Goal: Information Seeking & Learning: Learn about a topic

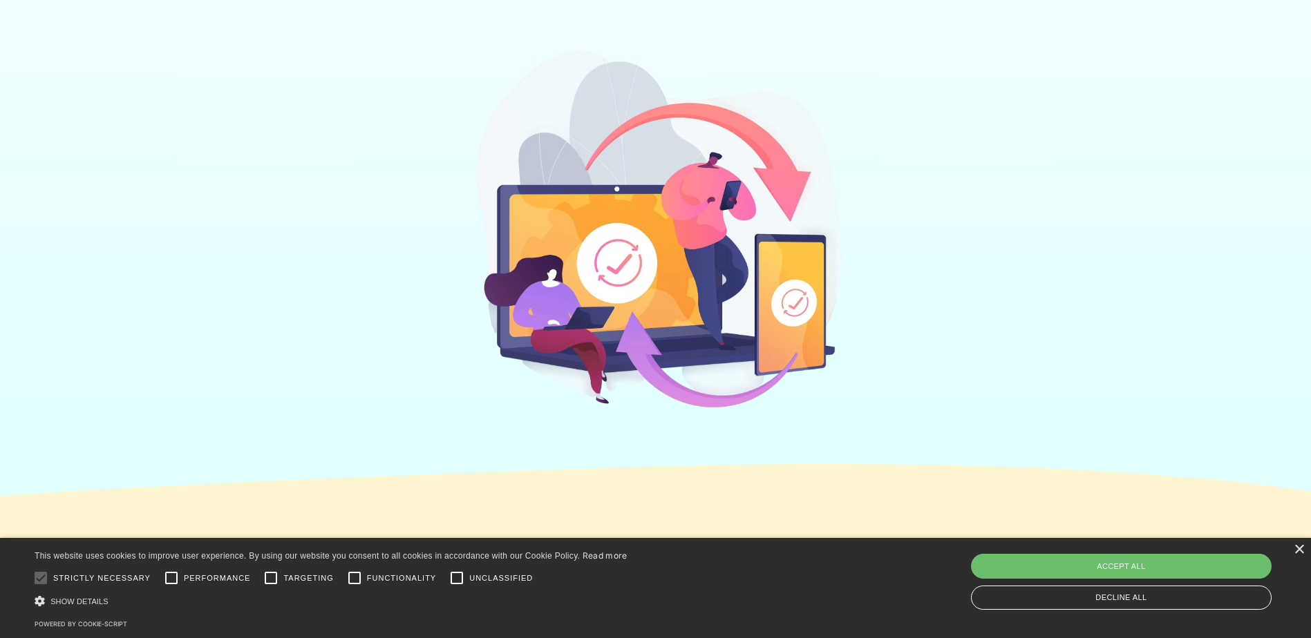
scroll to position [415, 0]
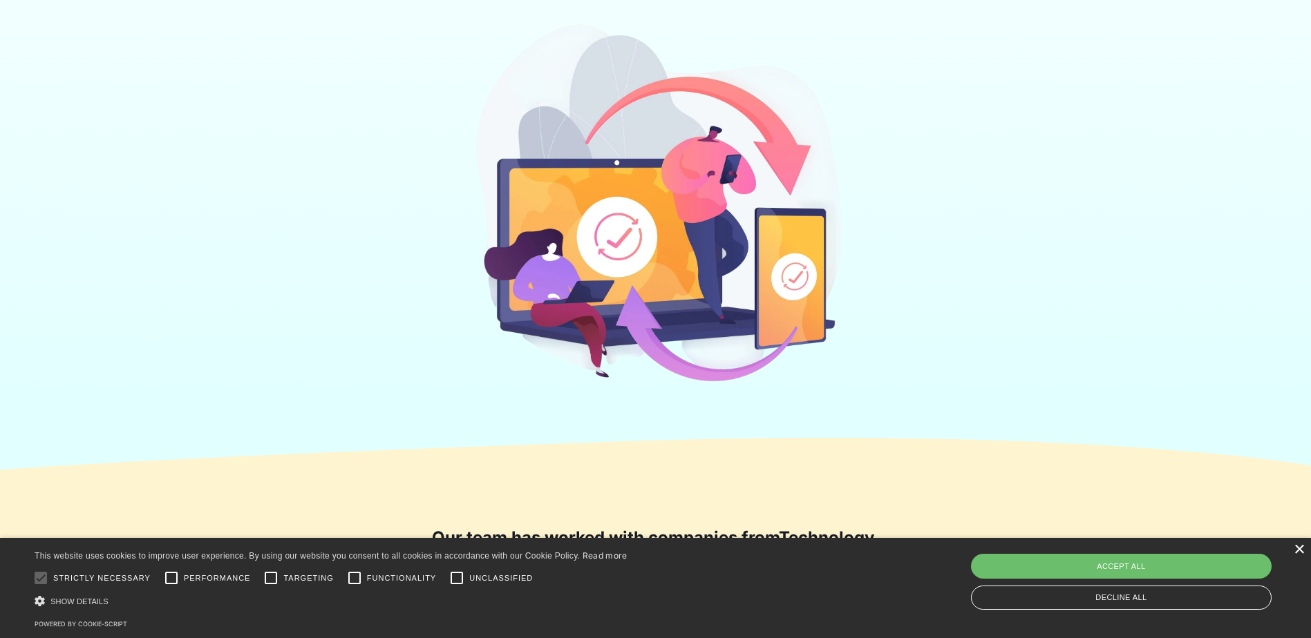
click at [1300, 549] on div "×" at bounding box center [1298, 550] width 10 height 10
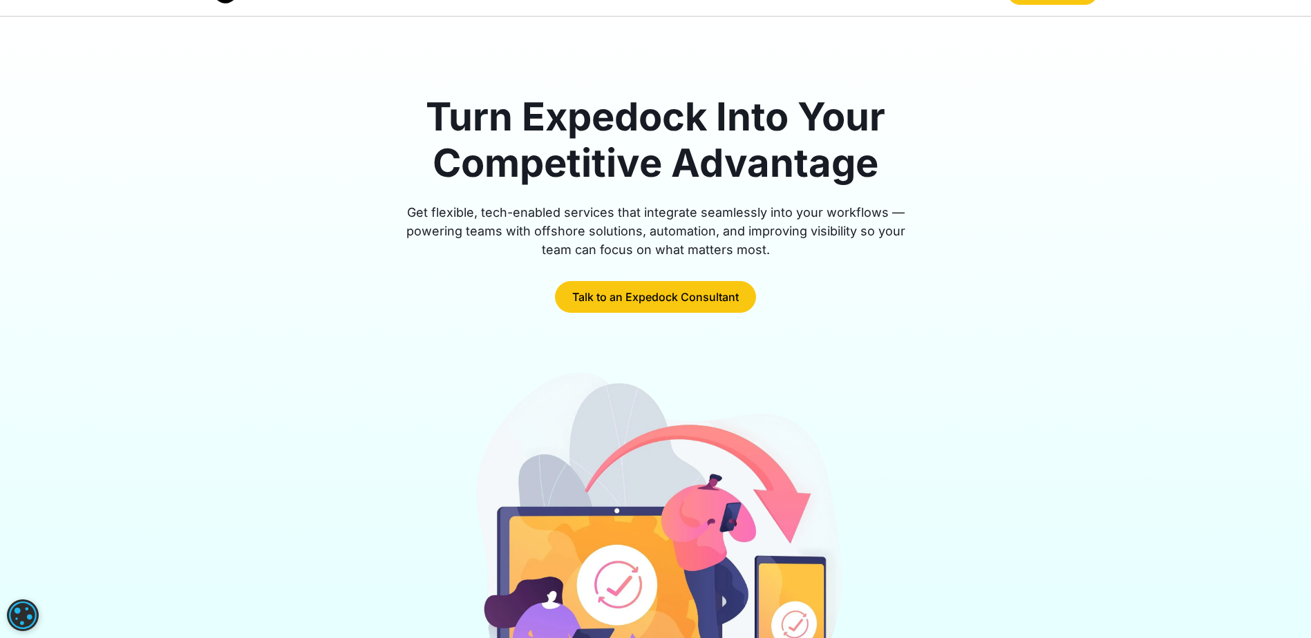
scroll to position [0, 0]
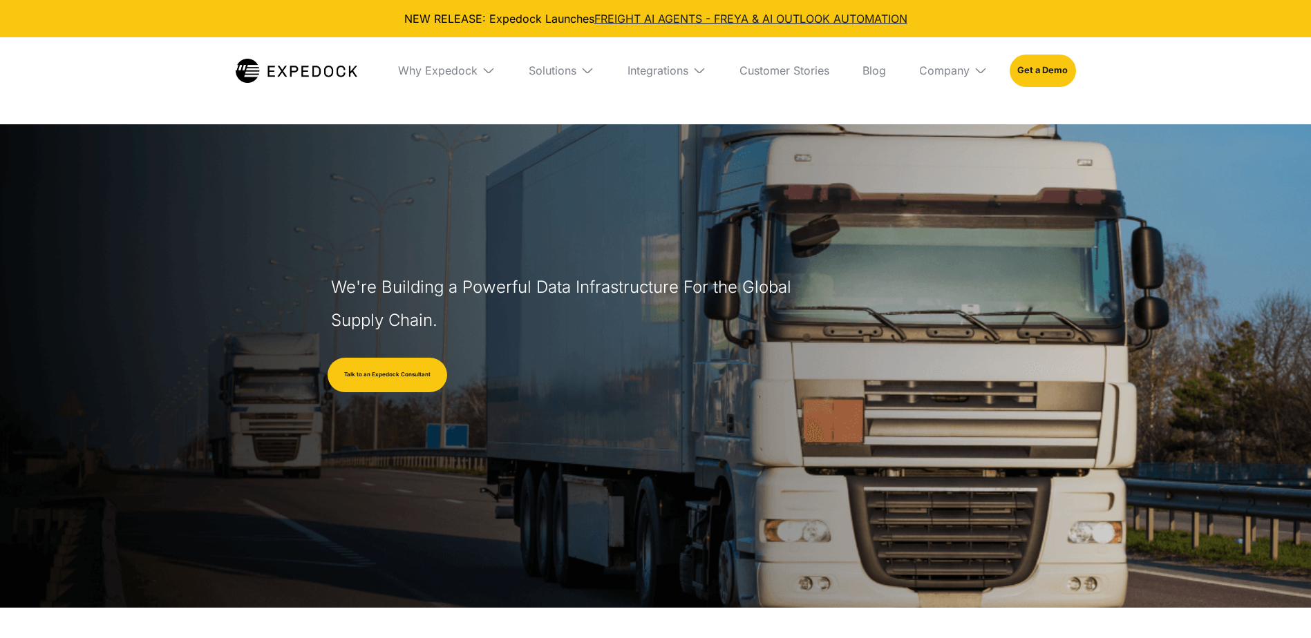
select select
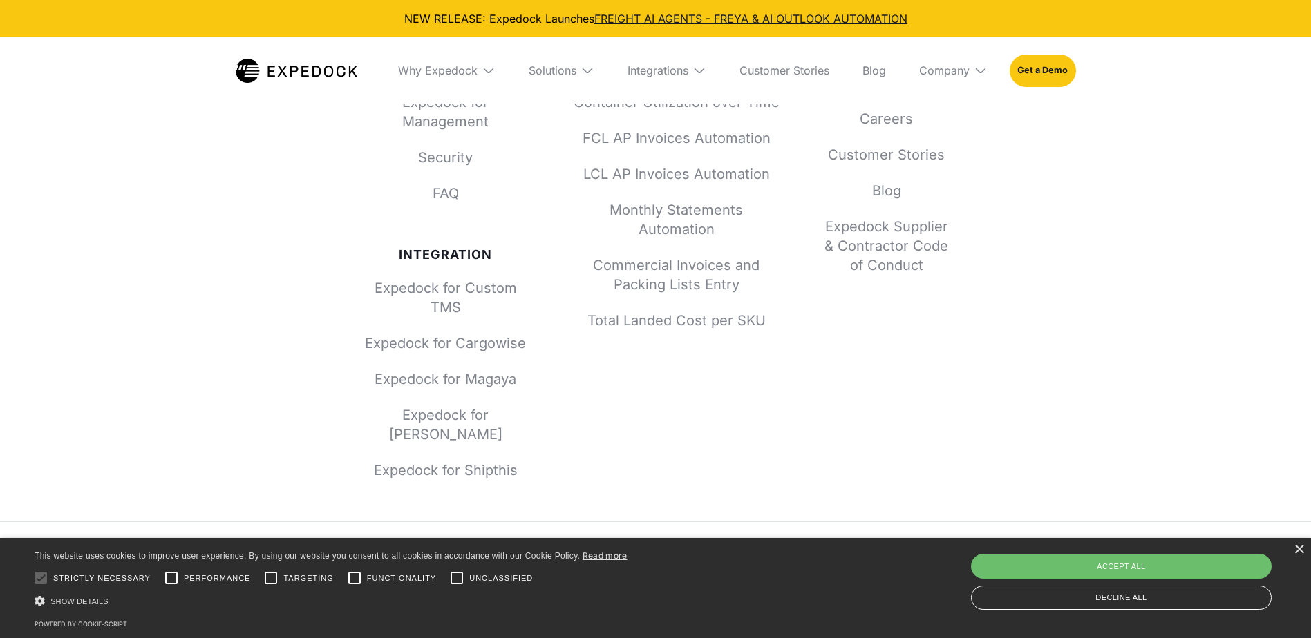
scroll to position [6100, 0]
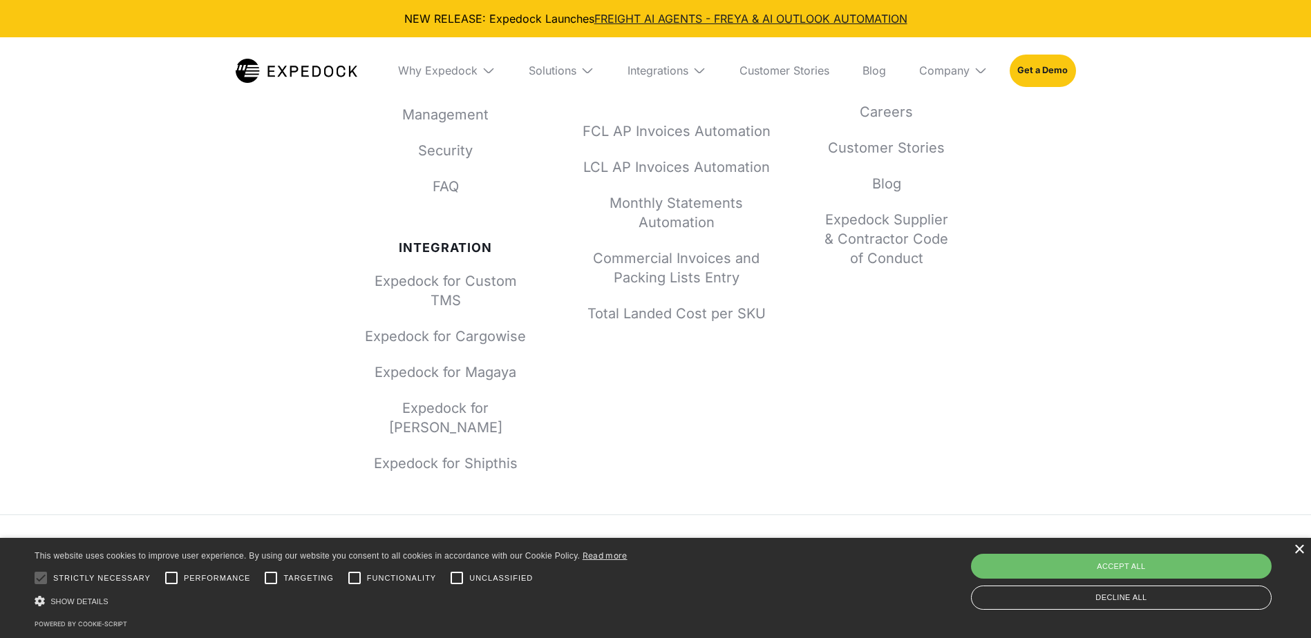
click at [1300, 550] on div "×" at bounding box center [1298, 550] width 10 height 10
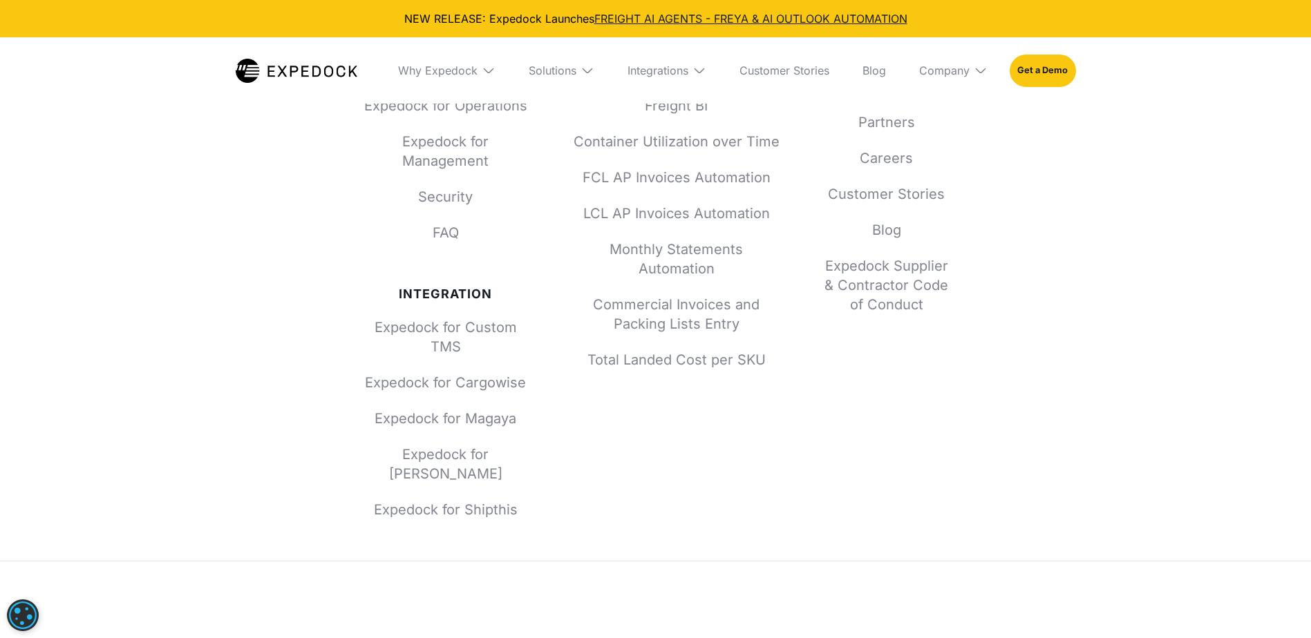
scroll to position [5962, 0]
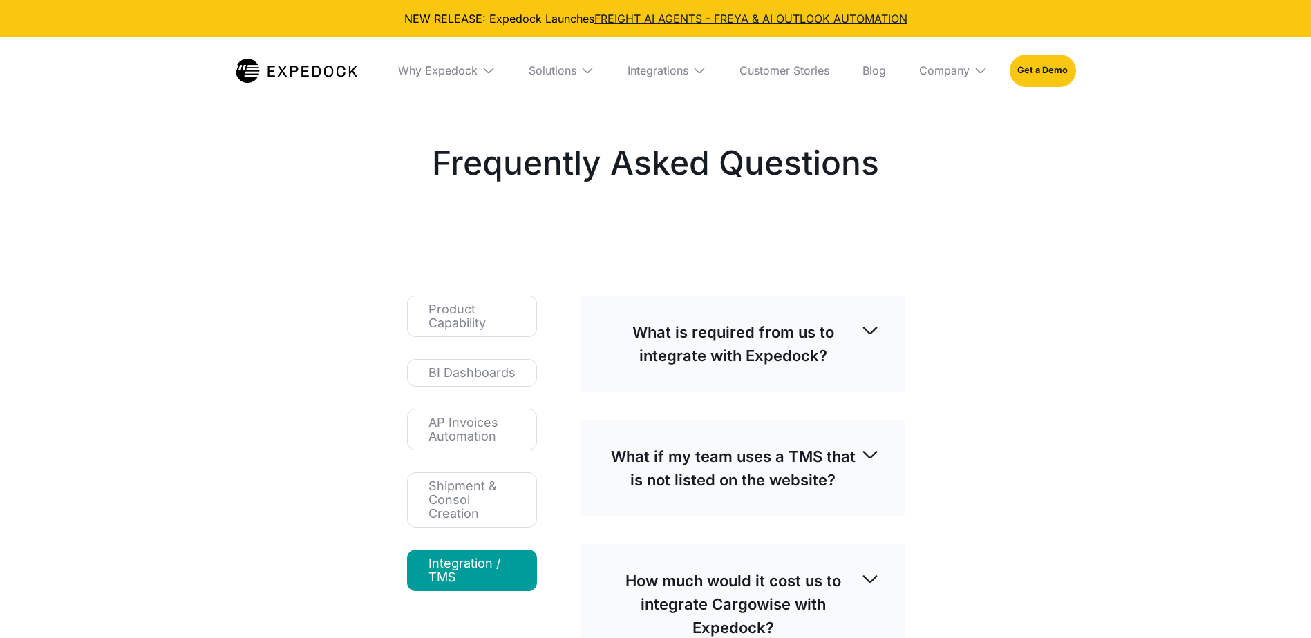
select select
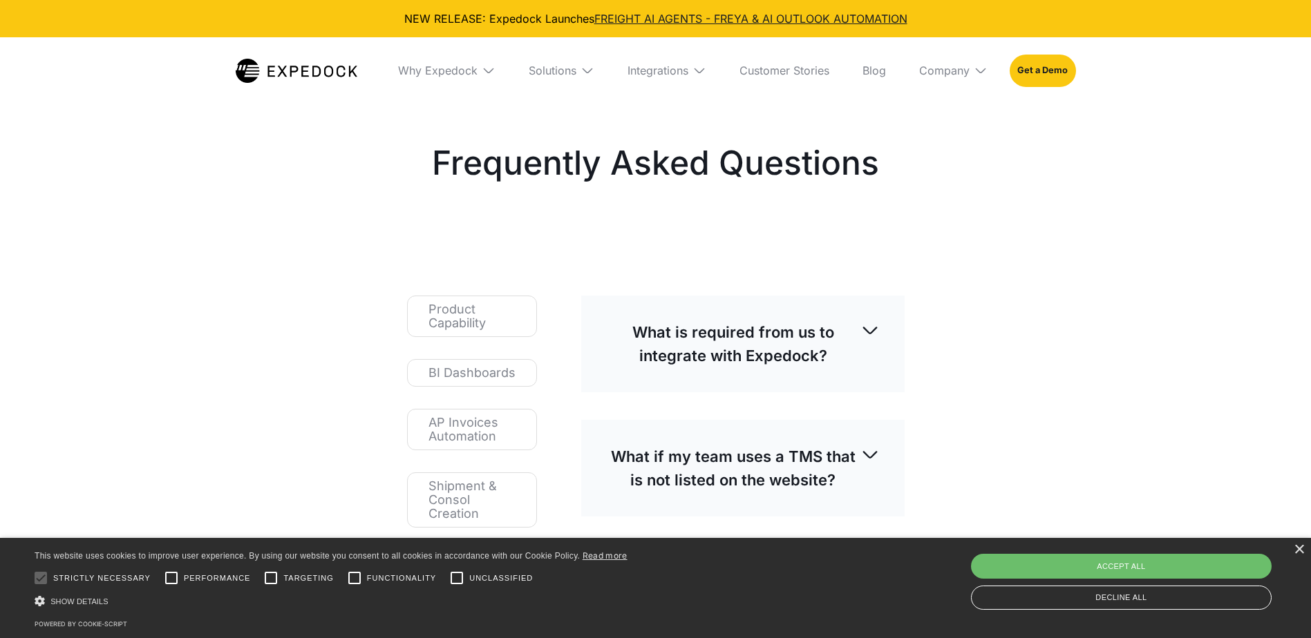
click at [858, 336] on p "What is required from us to integrate with Expedock?" at bounding box center [733, 344] width 254 height 47
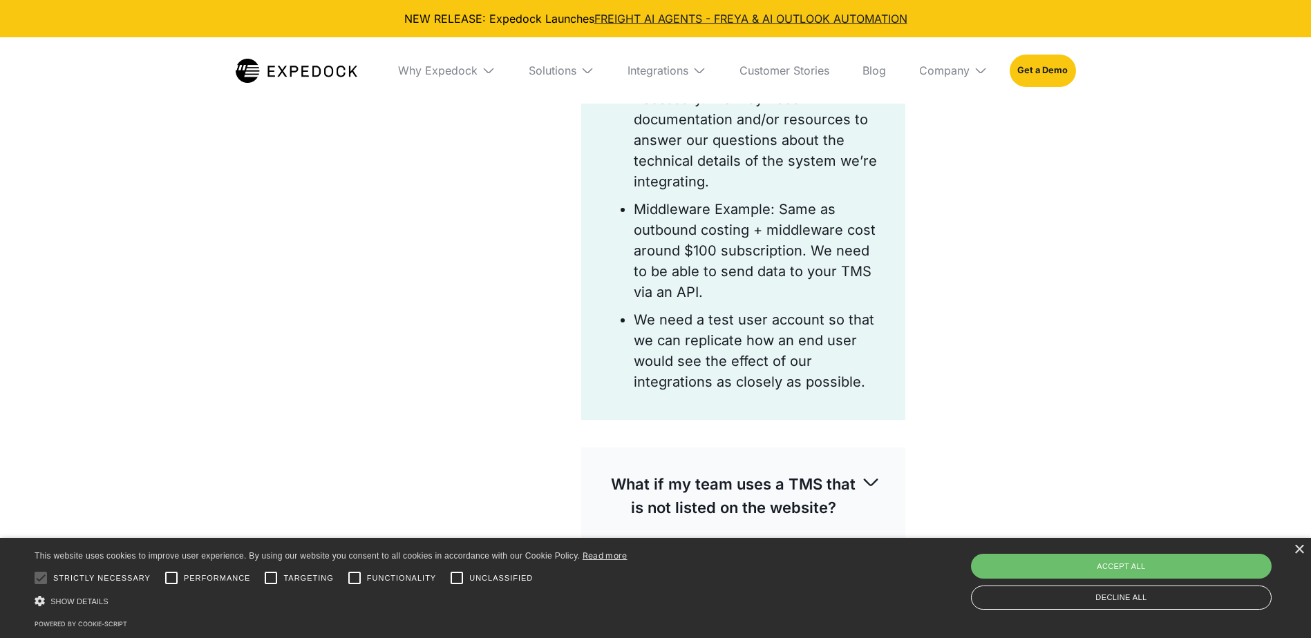
scroll to position [1036, 0]
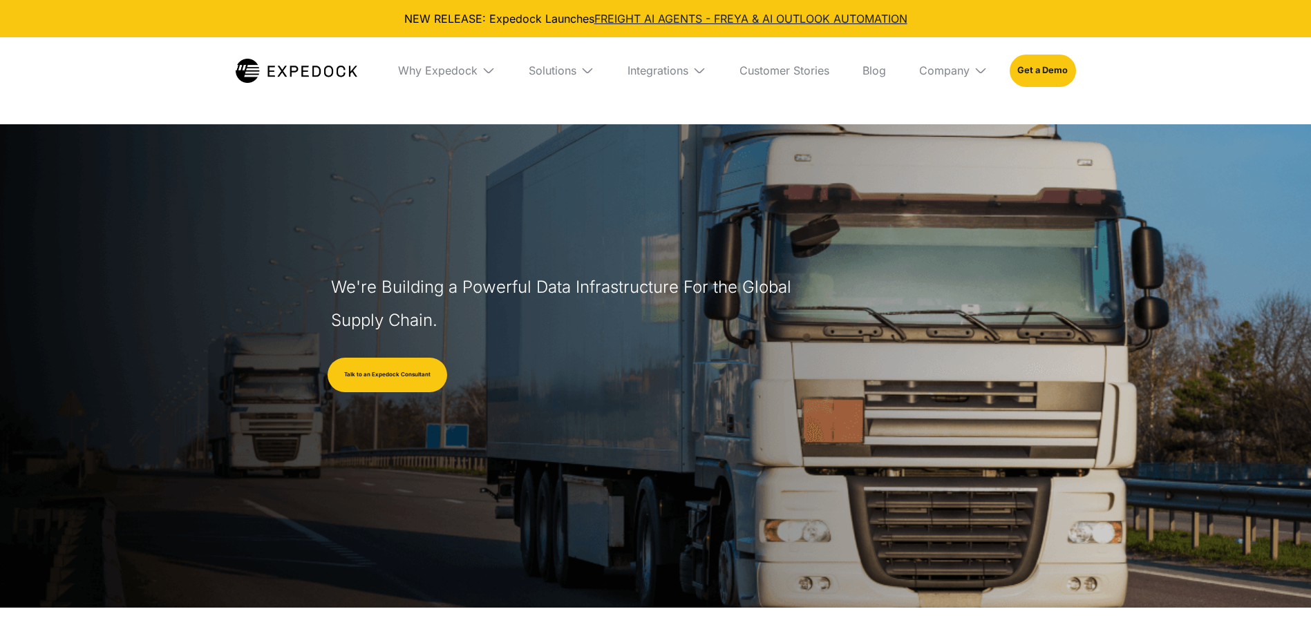
select select
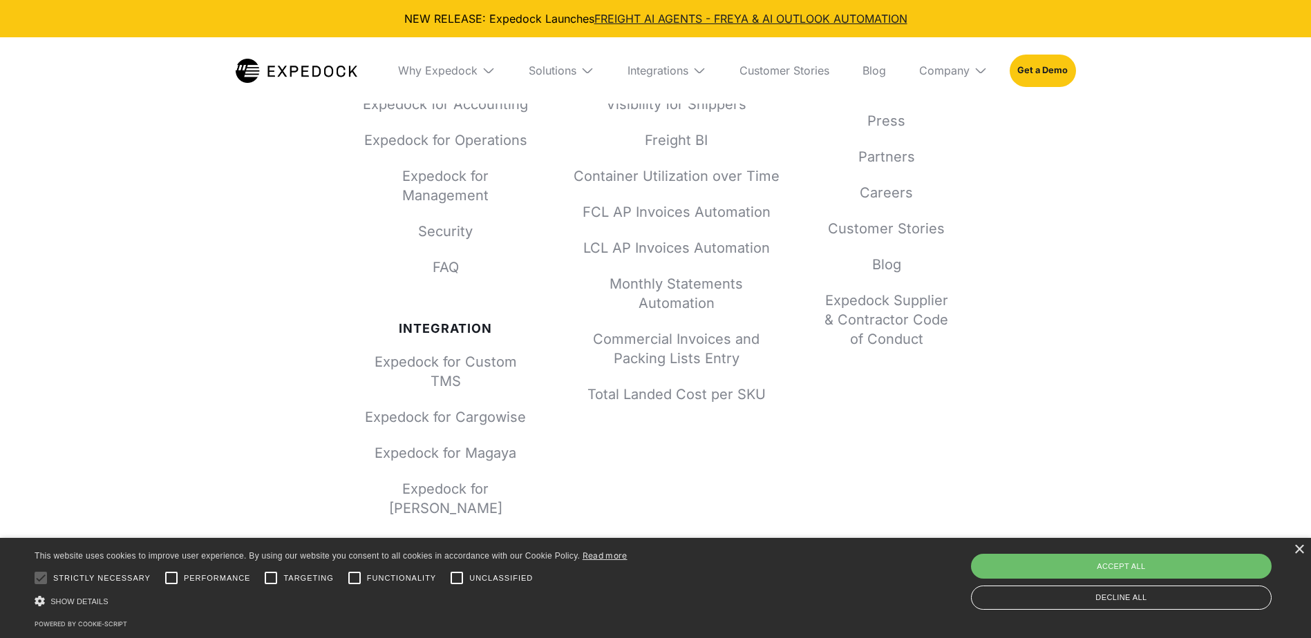
scroll to position [6100, 0]
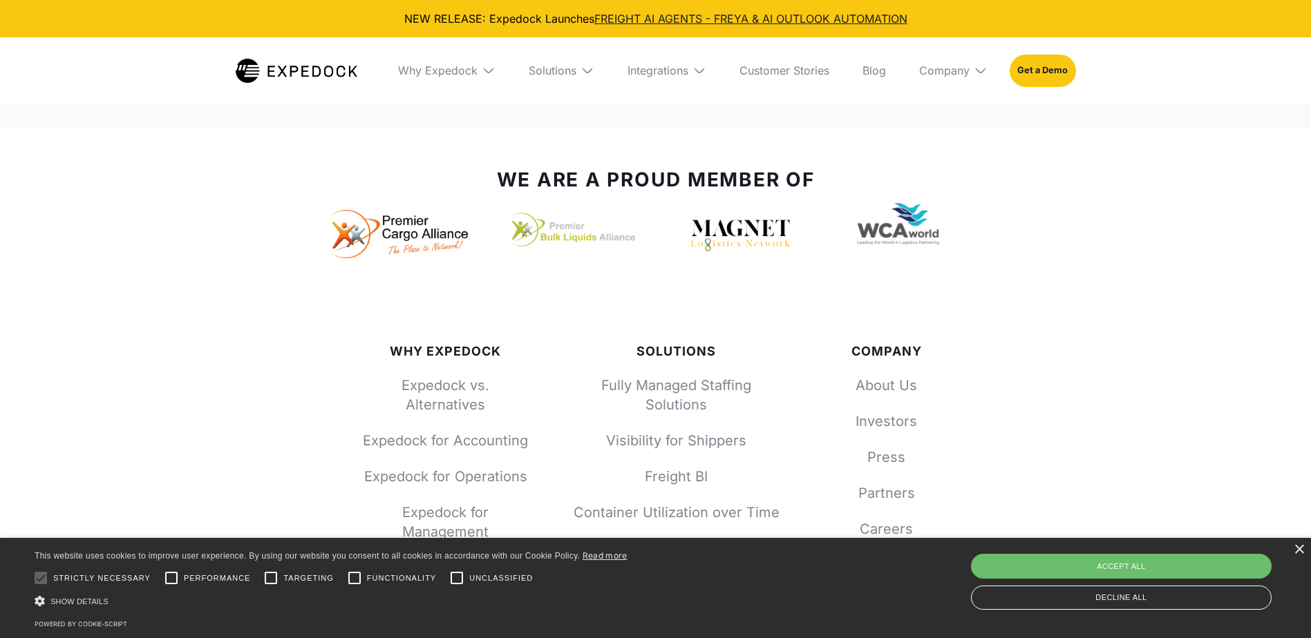
scroll to position [1244, 0]
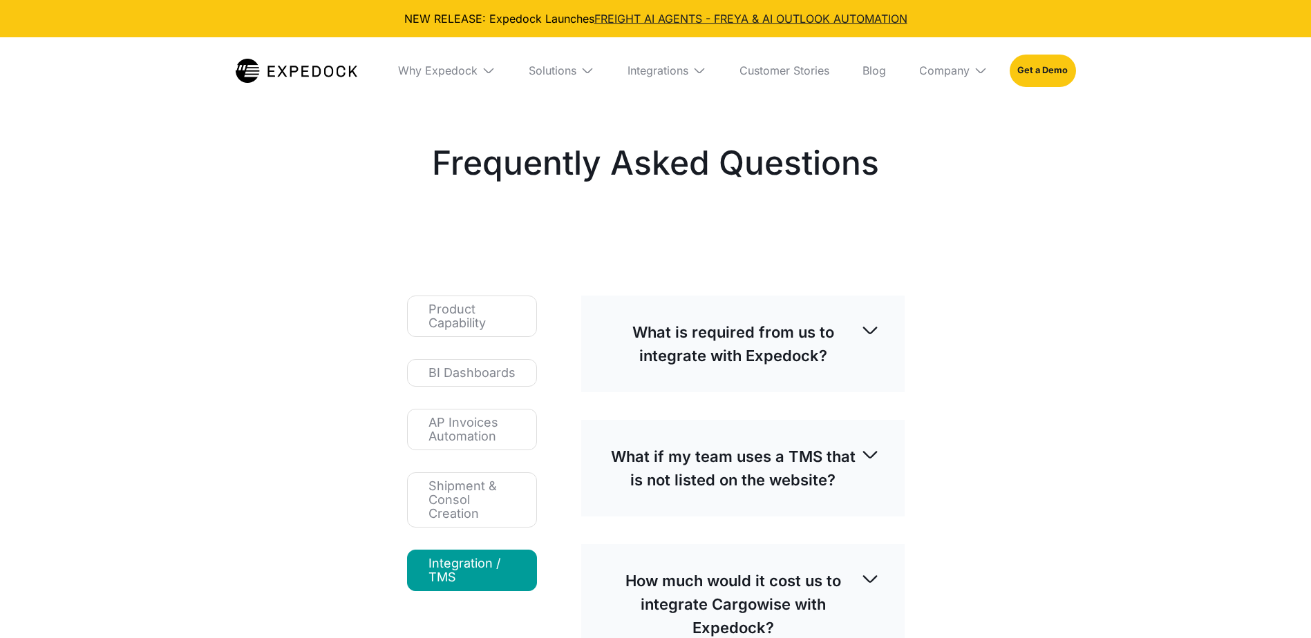
select select
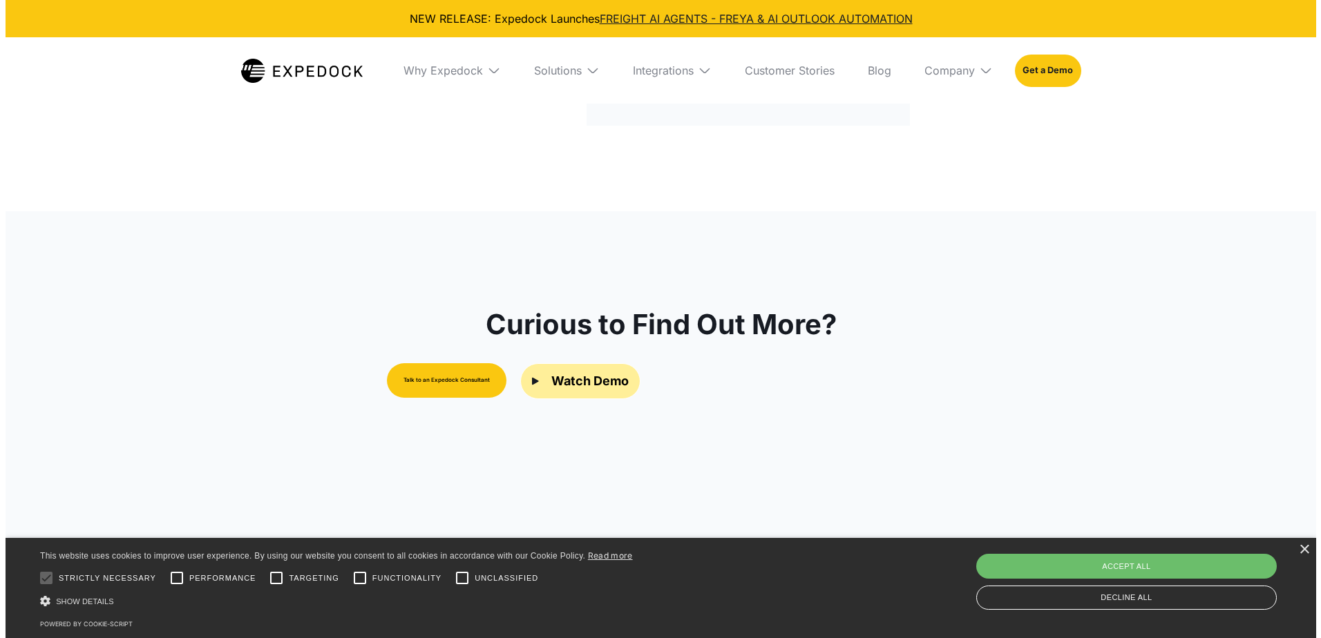
scroll to position [553, 0]
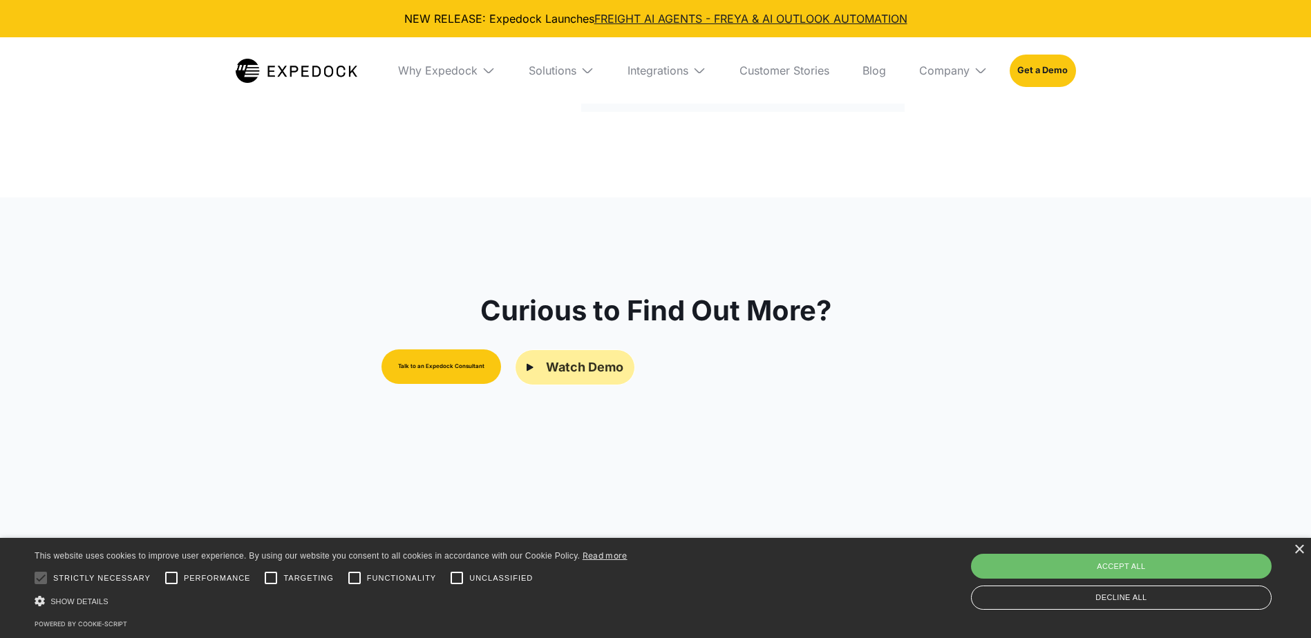
click at [558, 374] on div "Watch Demo" at bounding box center [584, 368] width 77 height 18
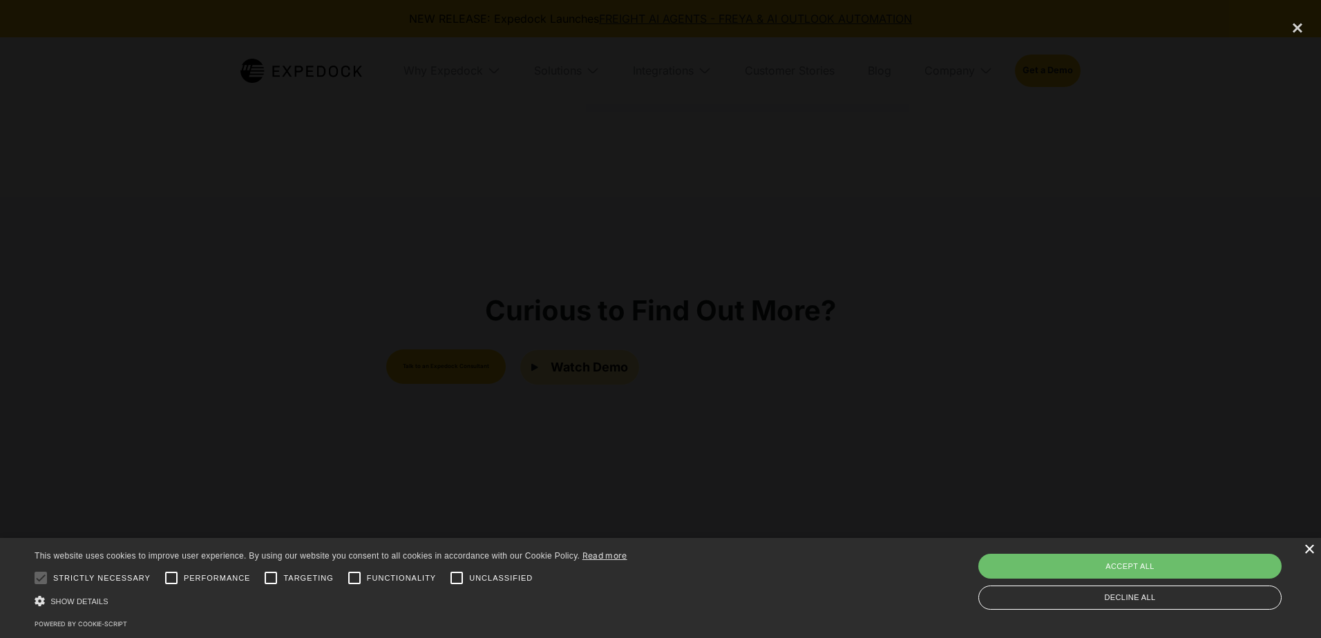
click at [1310, 553] on div "×" at bounding box center [1309, 550] width 10 height 10
